Goal: Browse casually

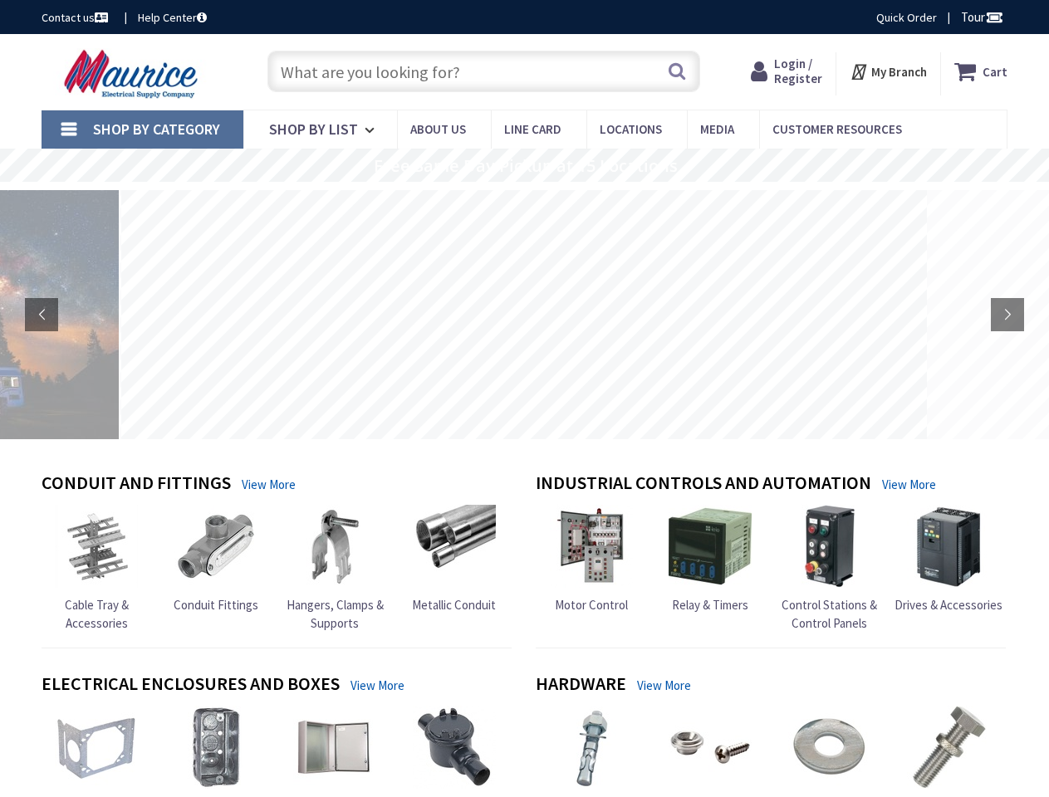
click at [524, 399] on rs-layer at bounding box center [523, 314] width 805 height 249
click at [979, 17] on span "Tour" at bounding box center [982, 17] width 42 height 16
click at [889, 71] on strong "My Branch" at bounding box center [899, 72] width 56 height 16
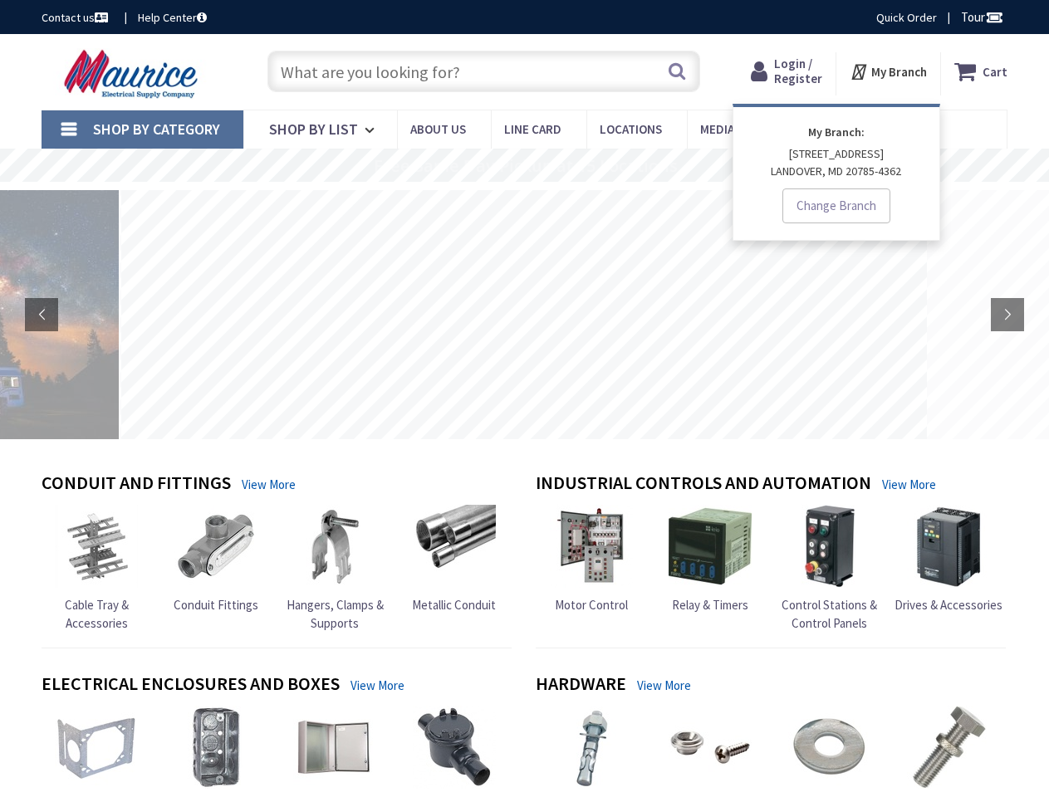
click at [142, 130] on span "Shop By Category" at bounding box center [156, 129] width 127 height 19
click at [524, 165] on rs-layer "Free Next Day Truck Delivery for Business Accounts" at bounding box center [527, 166] width 419 height 18
